Goal: Register for event/course

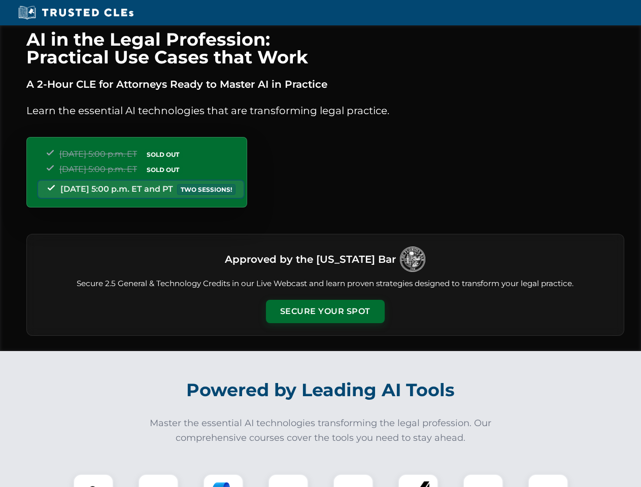
click at [325, 312] on button "Secure Your Spot" at bounding box center [325, 311] width 119 height 23
click at [93, 481] on img at bounding box center [93, 494] width 29 height 29
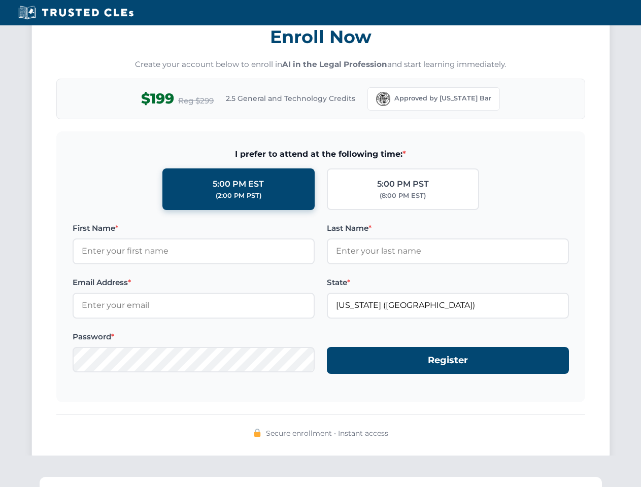
scroll to position [996, 0]
